Goal: Information Seeking & Learning: Learn about a topic

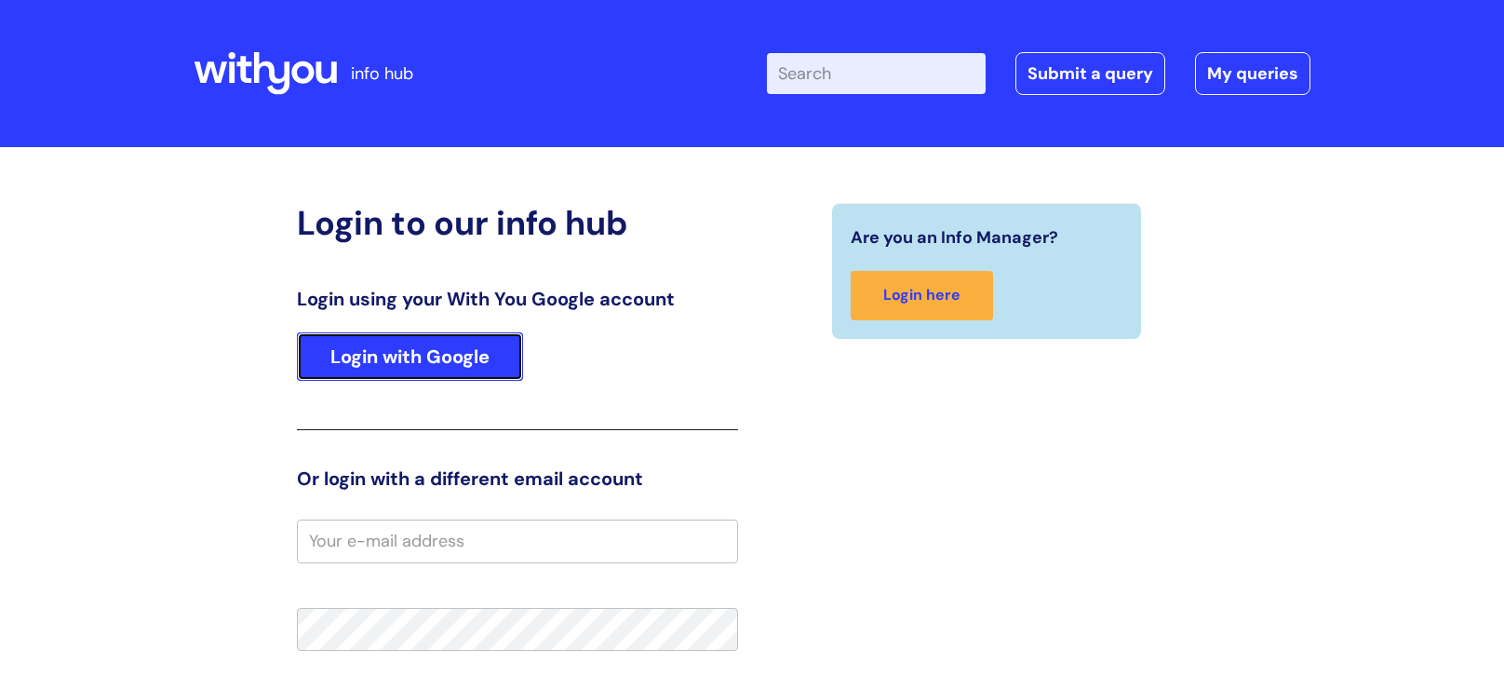
click at [448, 365] on link "Login with Google" at bounding box center [410, 356] width 226 height 48
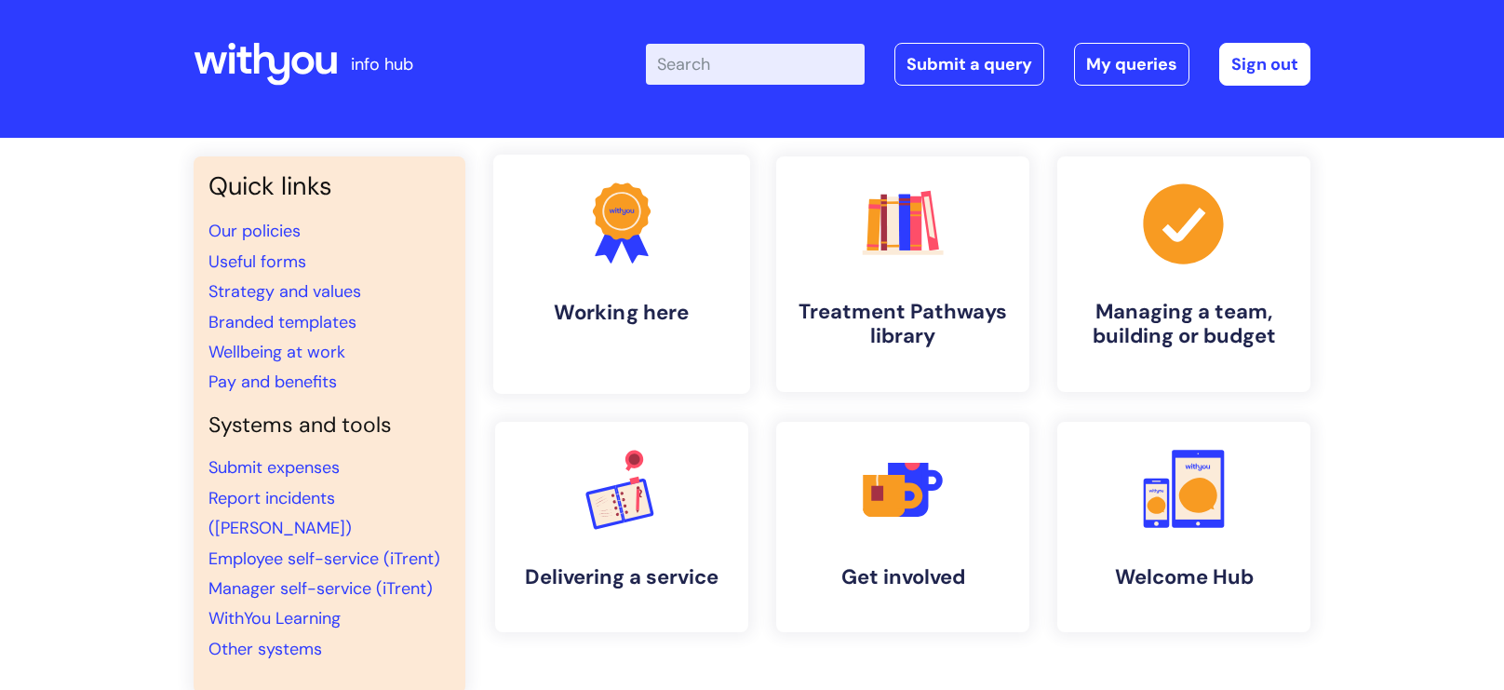
scroll to position [29, 0]
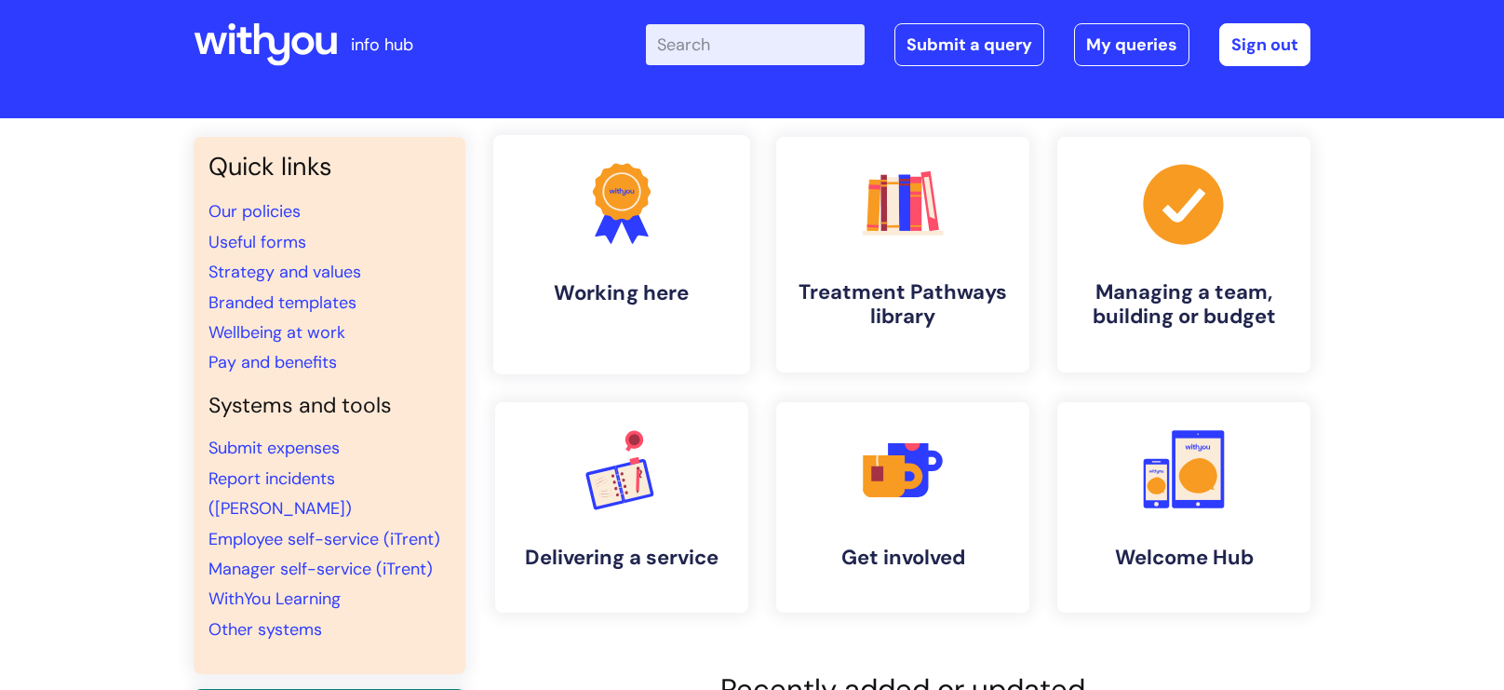
click at [644, 253] on link ".cls-1{fill:#f89b22;}.cls-1,.cls-2,.cls-3{stroke-width:0px;}.cls-2{fill:#2d3cff…" at bounding box center [621, 254] width 257 height 239
